Goal: Navigation & Orientation: Understand site structure

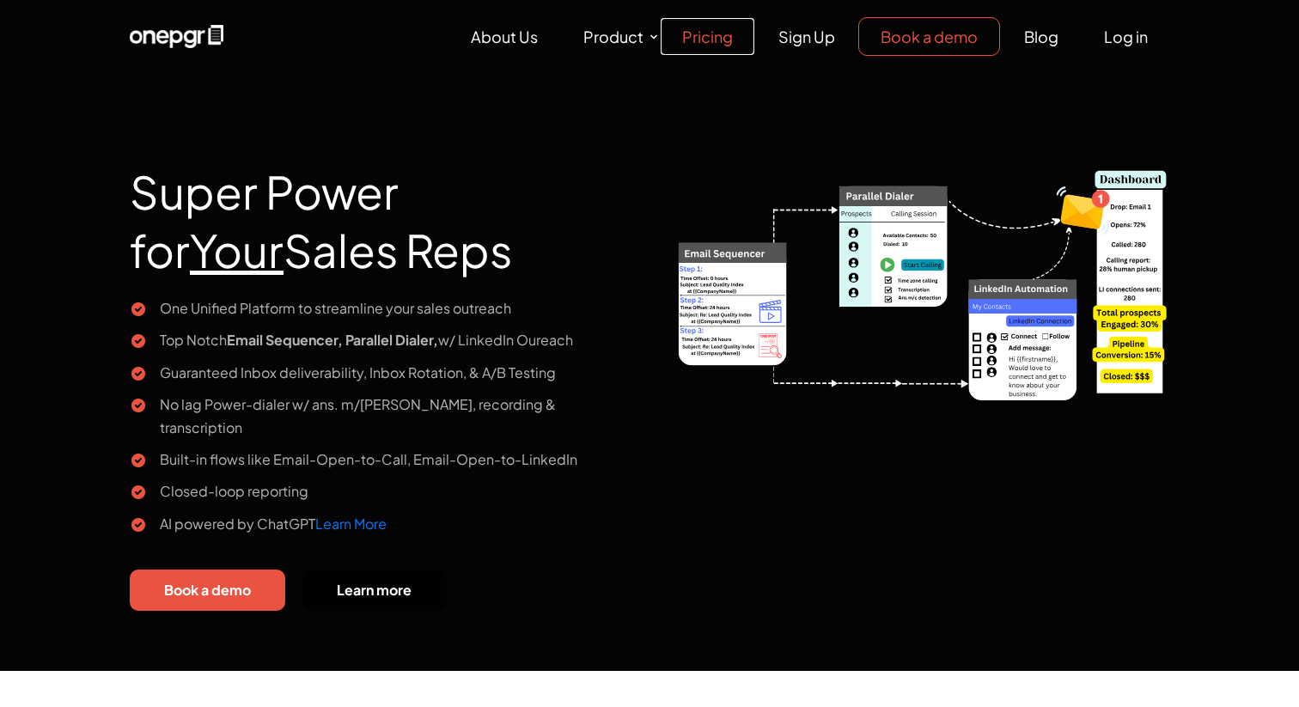
click at [704, 30] on link "Pricing" at bounding box center [708, 36] width 94 height 37
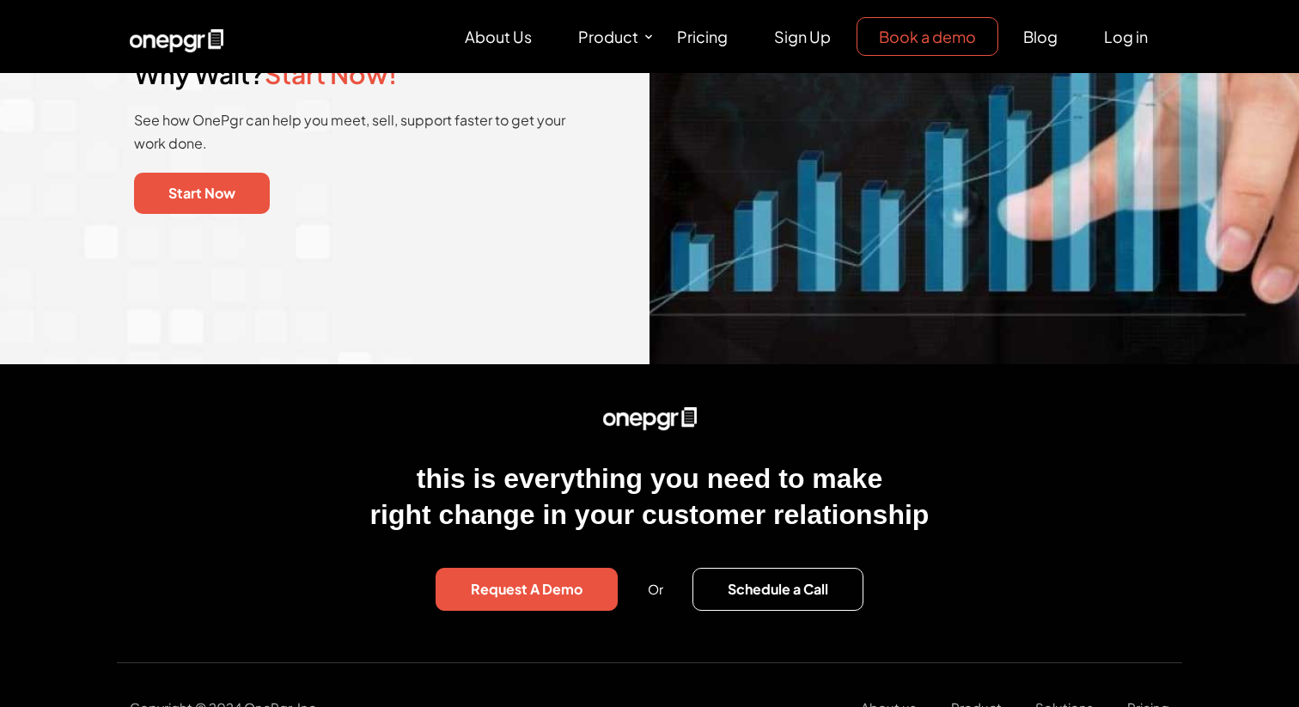
scroll to position [2205, 0]
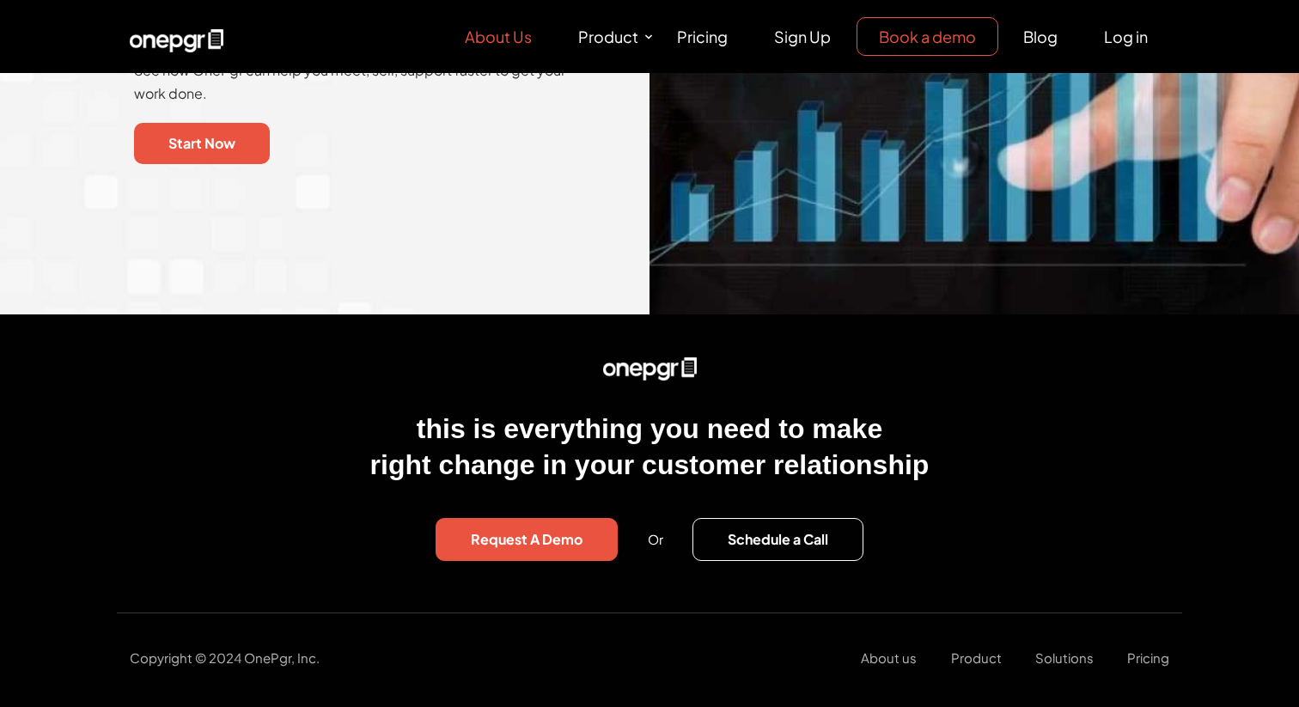
click at [500, 39] on link "About Us" at bounding box center [498, 36] width 110 height 37
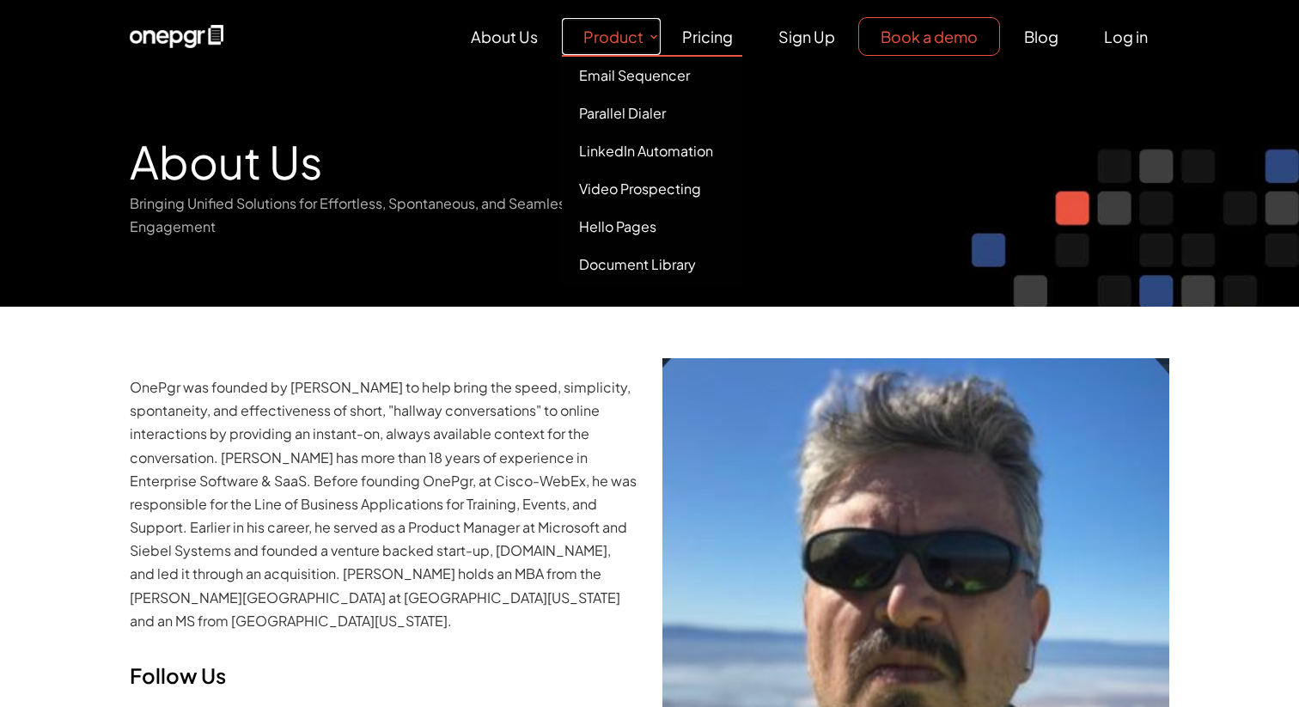
click at [613, 26] on link "Product" at bounding box center [611, 36] width 99 height 37
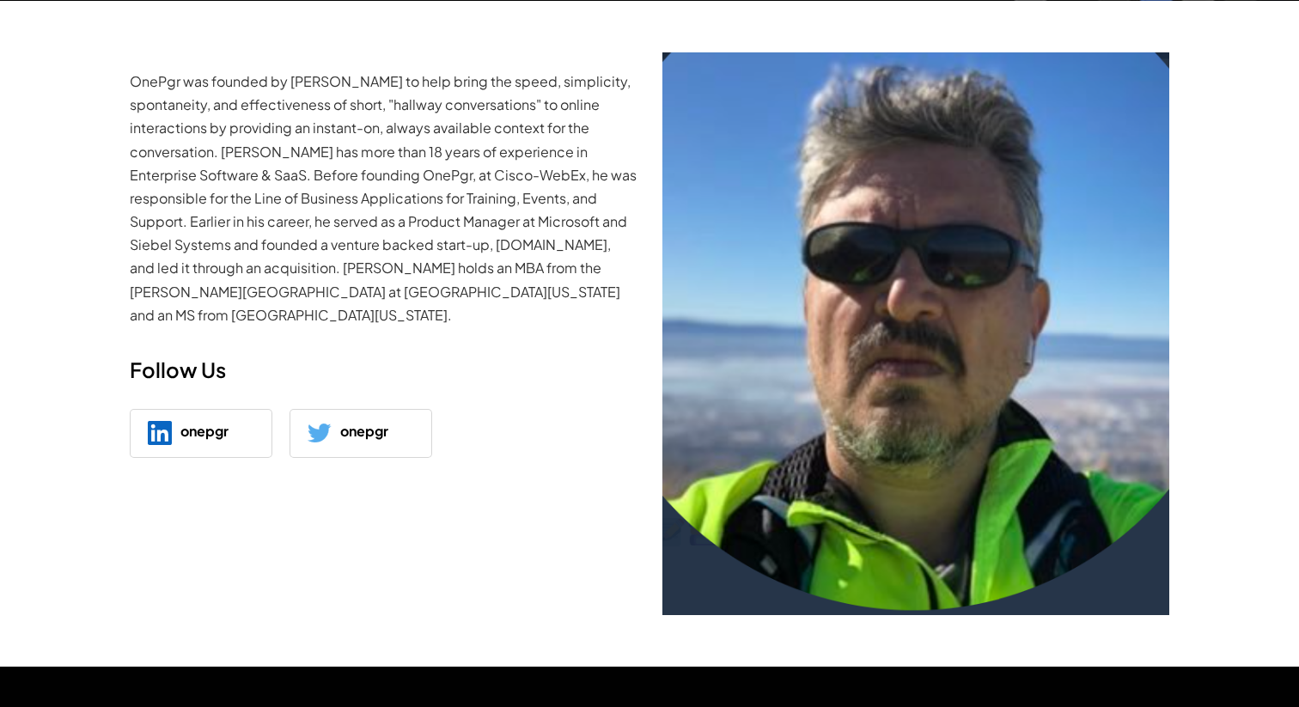
scroll to position [305, 0]
